Goal: Task Accomplishment & Management: Use online tool/utility

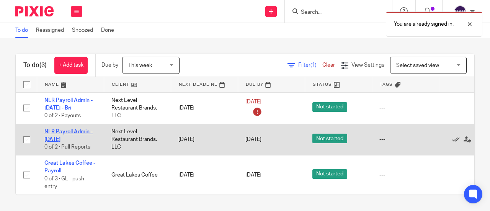
click at [64, 130] on link "NLR Payroll Admin - [DATE]" at bounding box center [68, 135] width 48 height 13
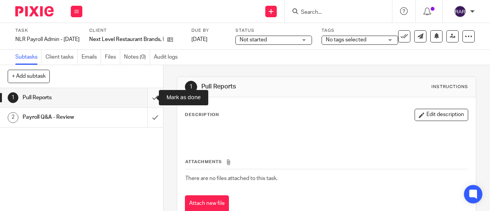
click at [147, 97] on input "submit" at bounding box center [81, 97] width 163 height 19
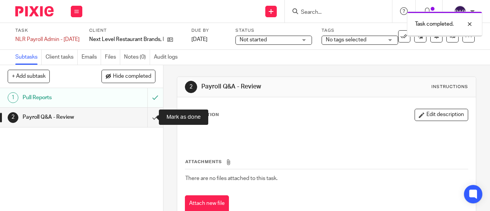
click at [147, 115] on input "submit" at bounding box center [81, 117] width 163 height 19
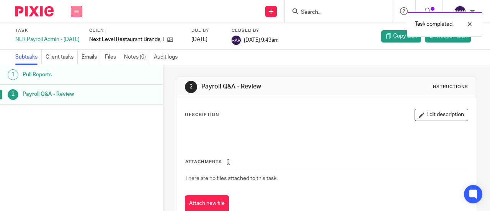
click at [80, 10] on button at bounding box center [76, 11] width 11 height 11
click at [77, 35] on link "Work" at bounding box center [72, 35] width 13 height 5
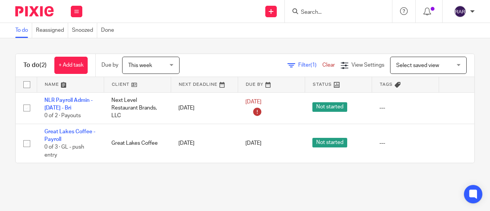
click at [141, 66] on span "This week" at bounding box center [140, 65] width 24 height 5
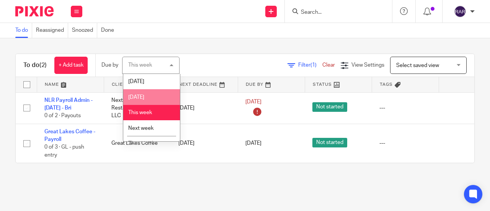
click at [144, 96] on span "[DATE]" at bounding box center [136, 97] width 16 height 5
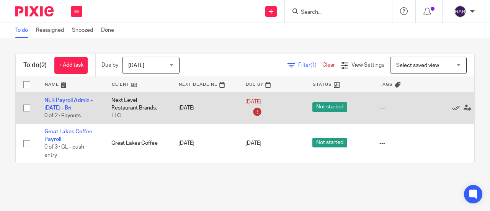
click at [84, 107] on td "NLR Payroll Admin - Thursday - Bri 0 of 2 · Payouts" at bounding box center [70, 107] width 67 height 31
click at [454, 106] on icon at bounding box center [456, 108] width 8 height 8
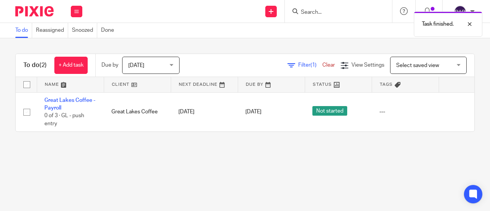
click at [140, 63] on span "[DATE]" at bounding box center [136, 65] width 16 height 5
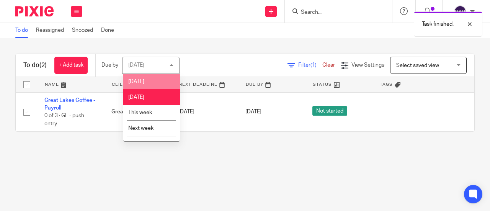
click at [142, 79] on li "[DATE]" at bounding box center [151, 82] width 57 height 16
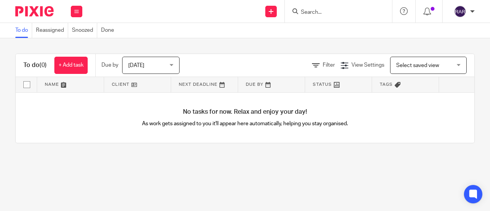
click at [149, 67] on span "[DATE]" at bounding box center [148, 65] width 41 height 16
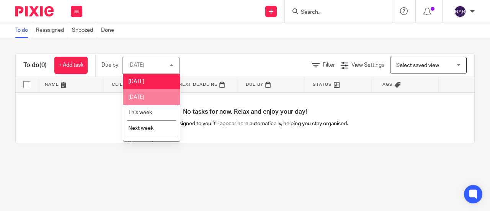
click at [144, 98] on span "[DATE]" at bounding box center [136, 97] width 16 height 5
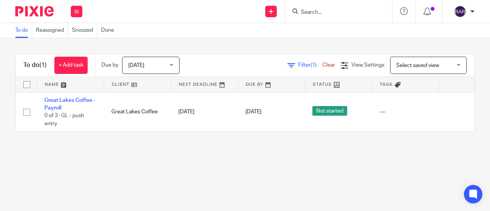
click at [159, 20] on div "Send new email Create task Add client Request signature Get Support Contact Sup…" at bounding box center [290, 11] width 400 height 23
